Goal: Task Accomplishment & Management: Manage account settings

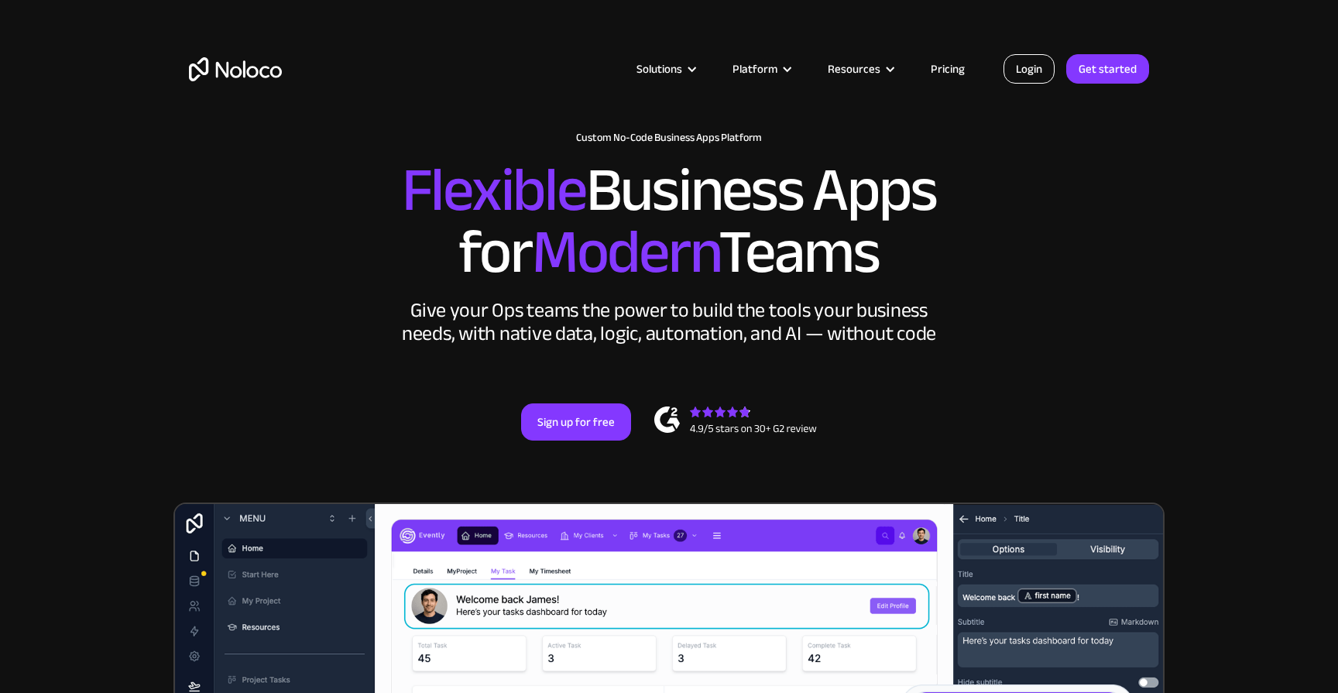
click at [1036, 64] on link "Login" at bounding box center [1029, 68] width 51 height 29
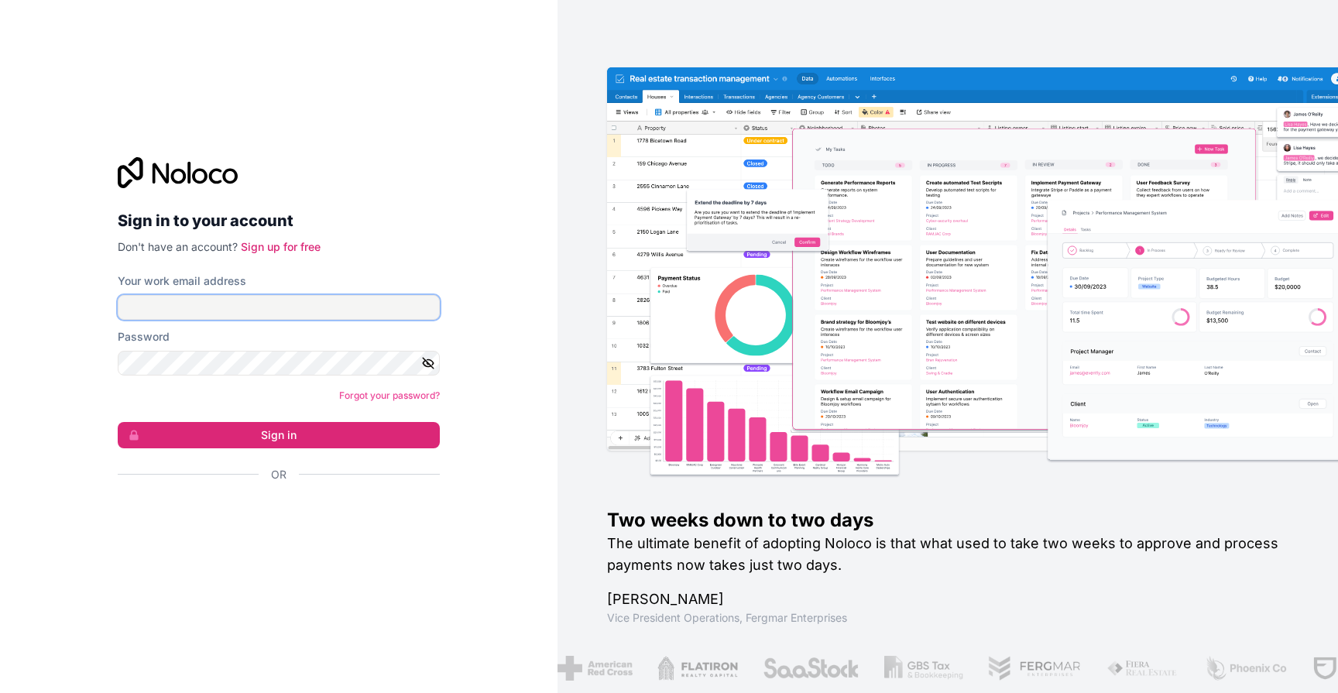
click at [355, 311] on input "Your work email address" at bounding box center [279, 307] width 322 height 25
type input "[EMAIL_ADDRESS][DOMAIN_NAME]"
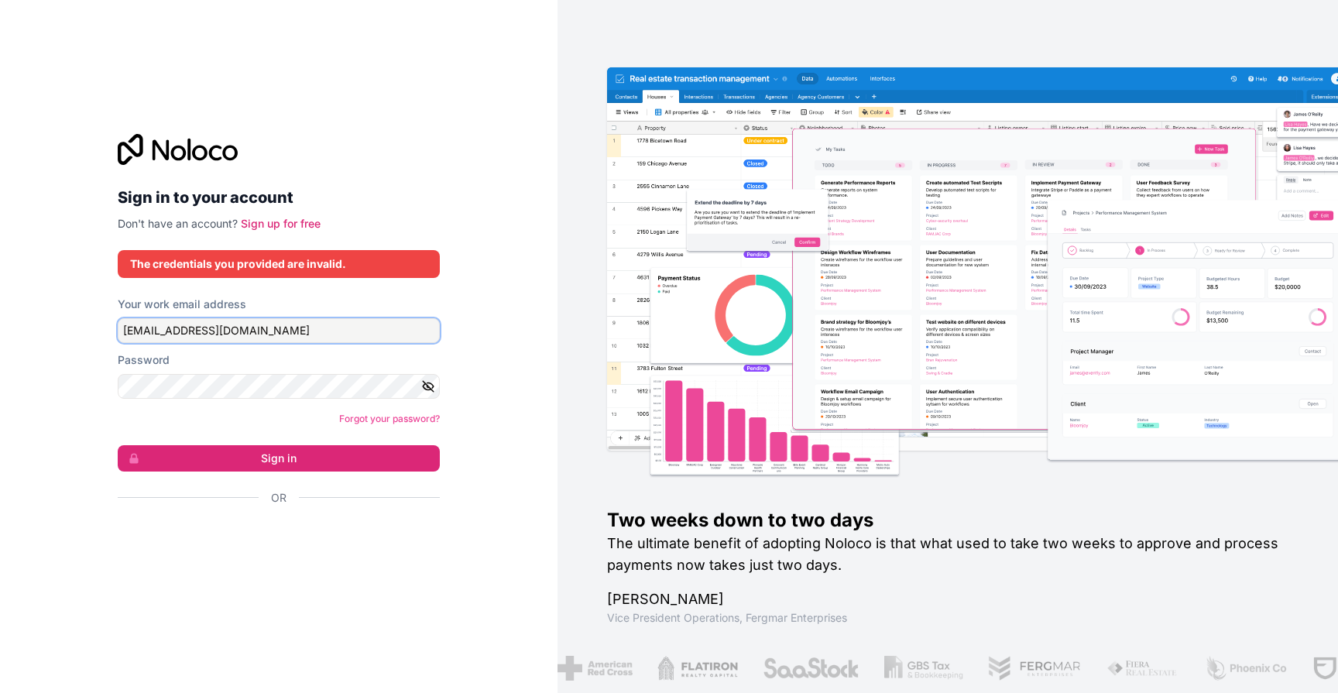
click at [350, 335] on input "[EMAIL_ADDRESS][DOMAIN_NAME]" at bounding box center [279, 330] width 322 height 25
